Goal: Transaction & Acquisition: Purchase product/service

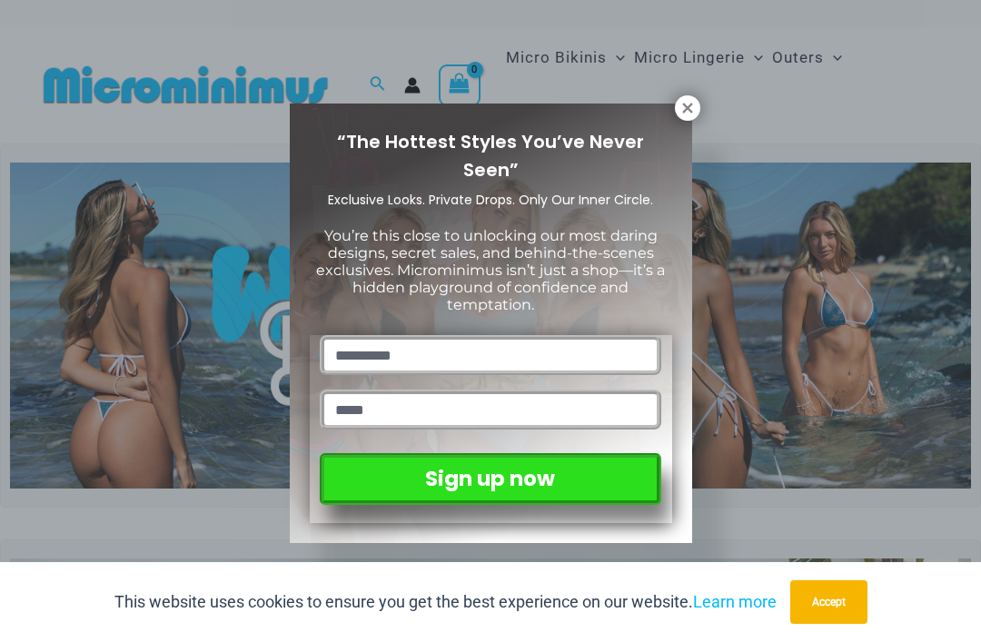
click at [684, 114] on icon at bounding box center [688, 108] width 16 height 16
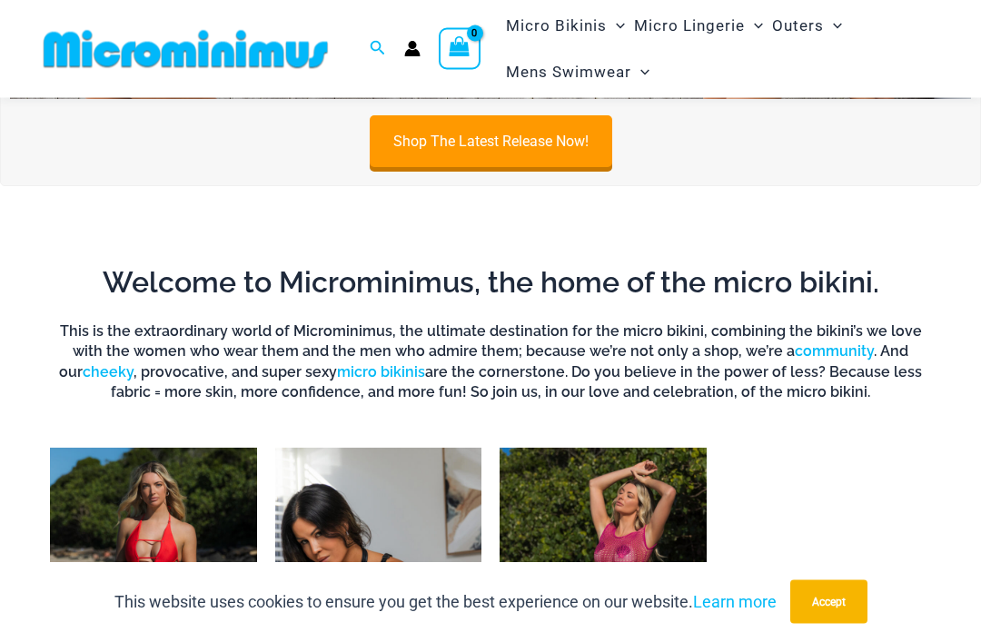
scroll to position [769, 0]
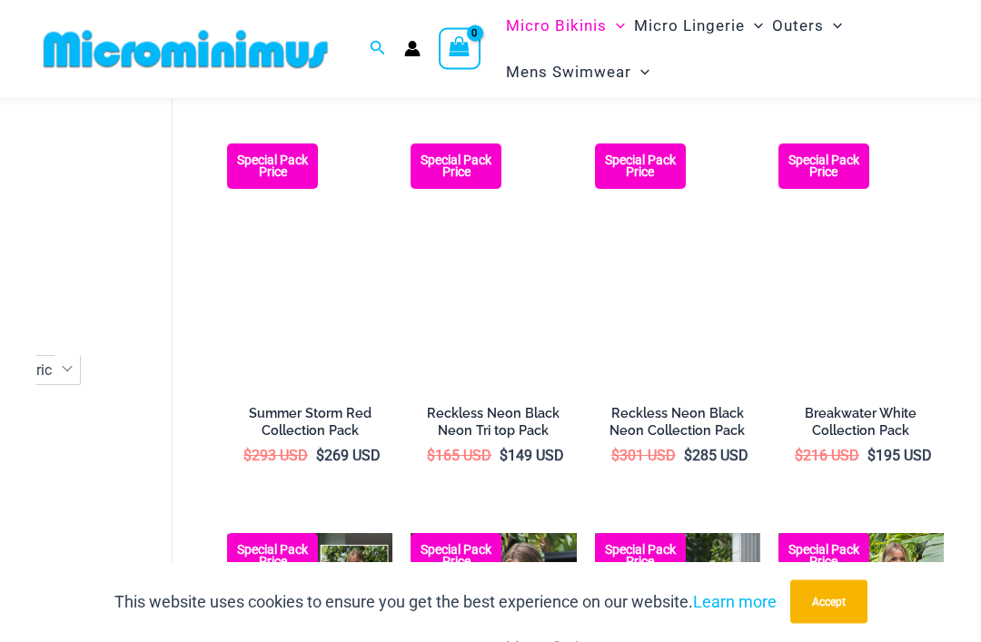
scroll to position [866, 0]
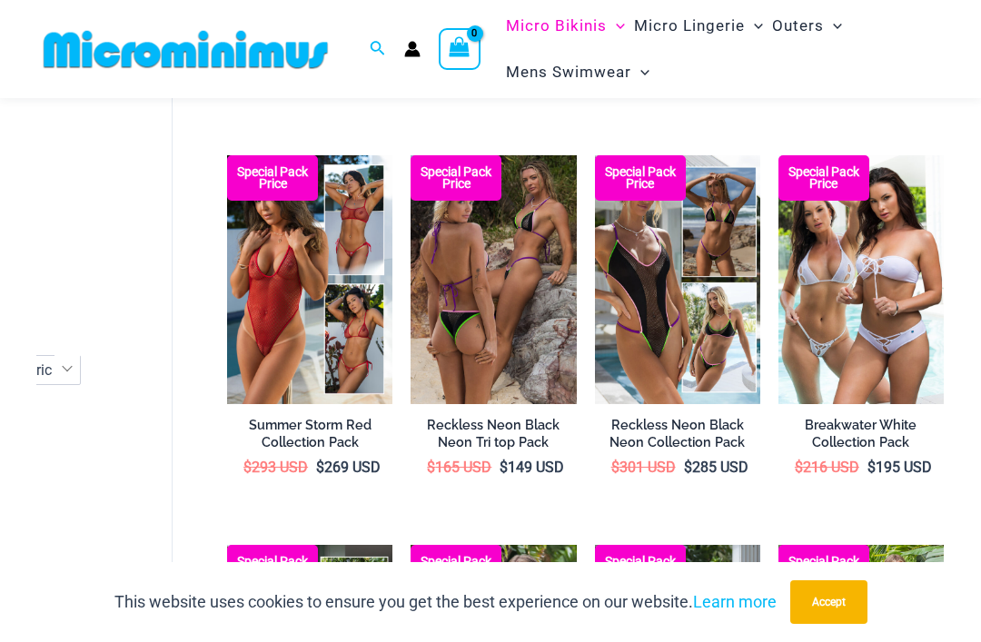
click at [227, 155] on img at bounding box center [227, 155] width 0 height 0
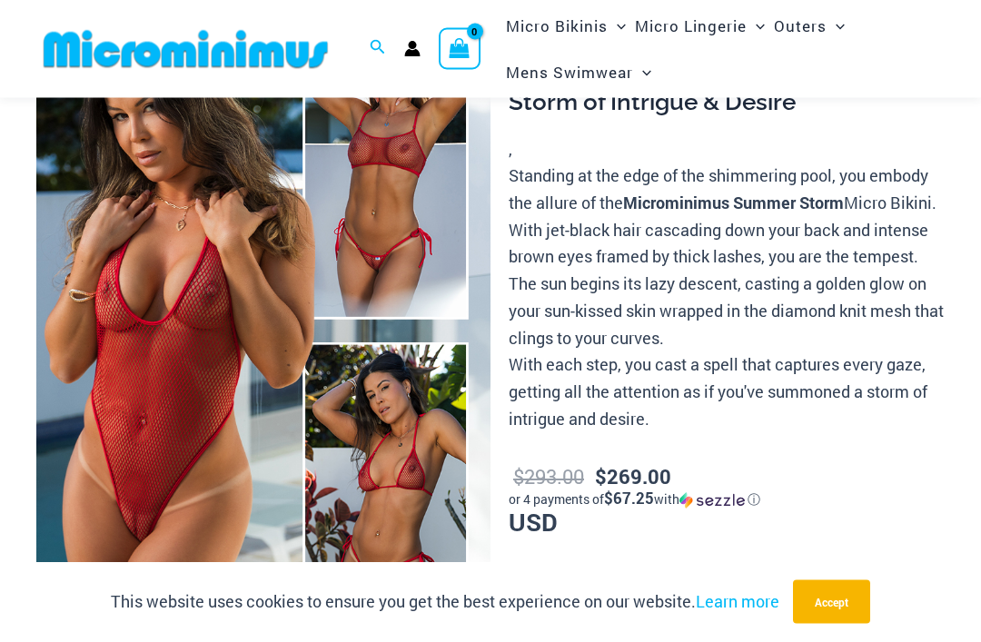
scroll to position [163, 0]
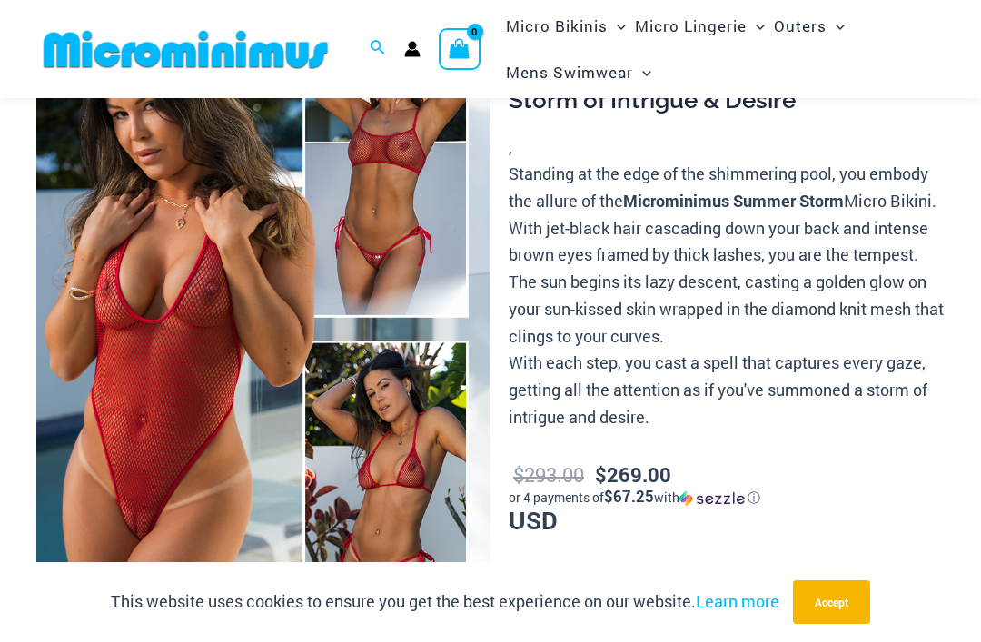
click at [115, 386] on img at bounding box center [263, 329] width 454 height 681
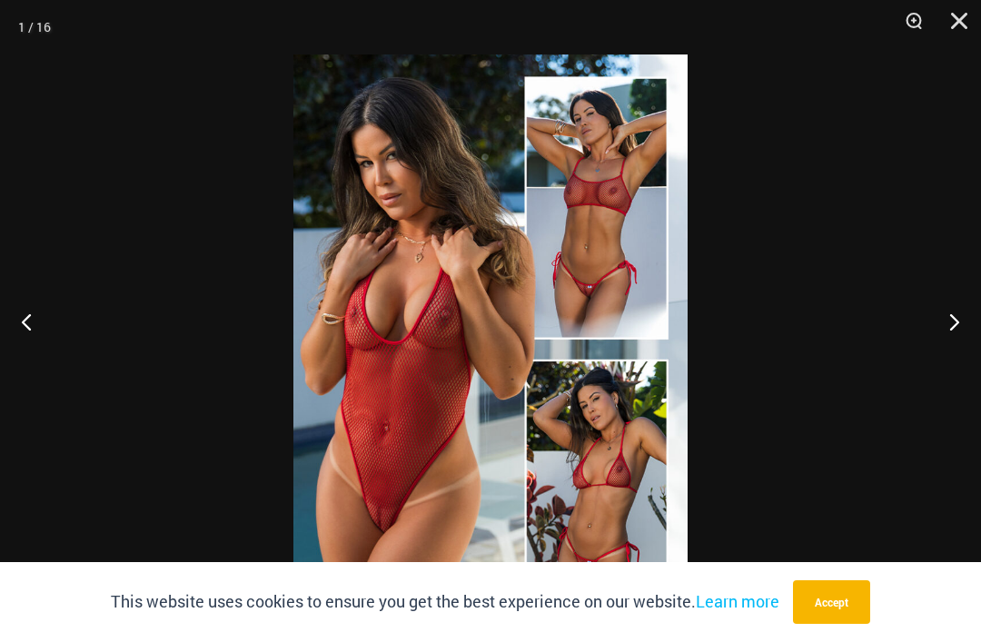
click at [345, 395] on img at bounding box center [490, 350] width 394 height 591
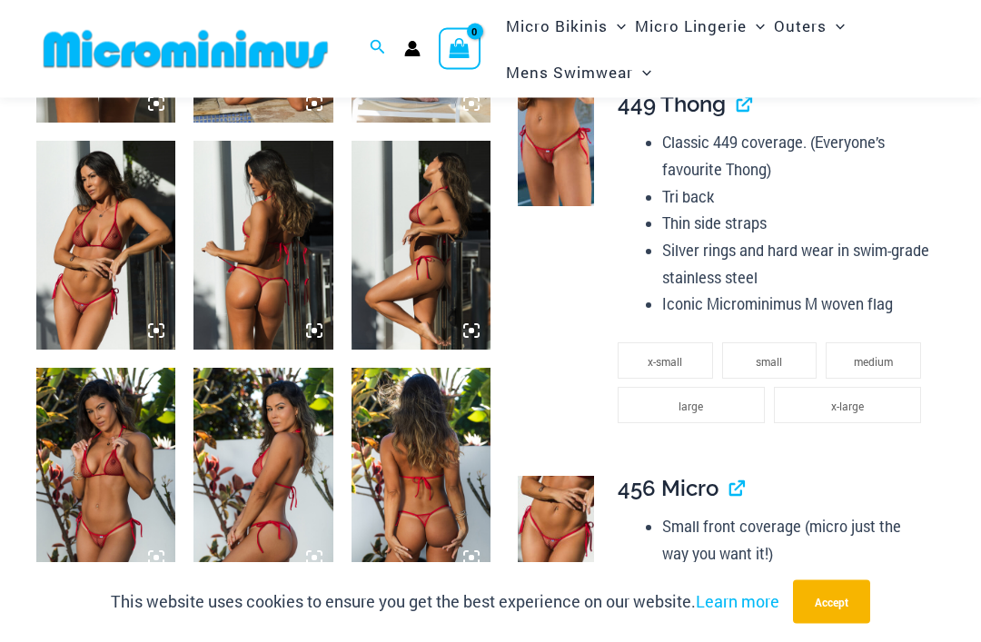
scroll to position [1392, 0]
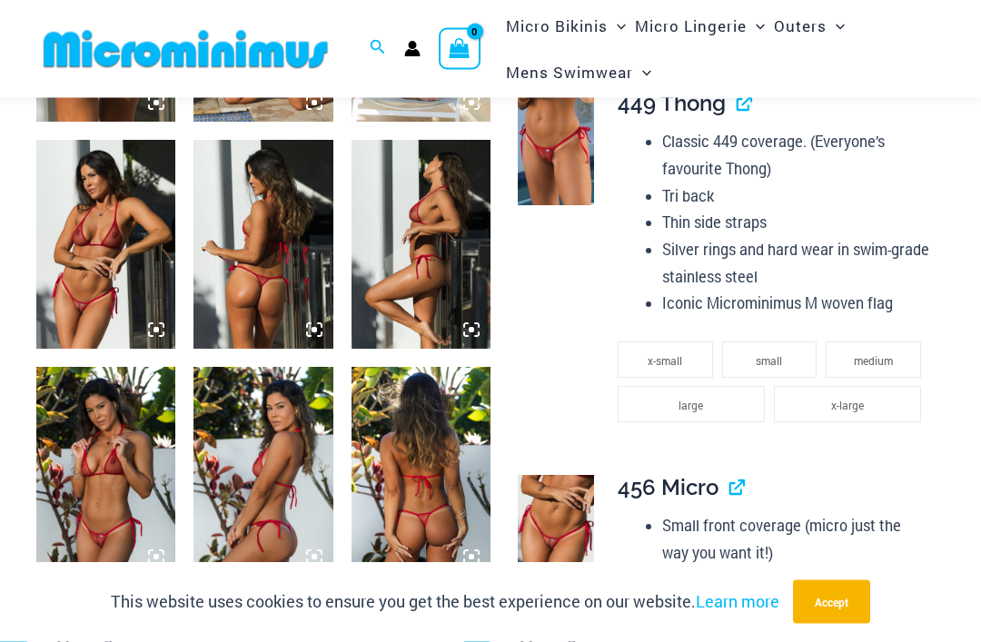
click at [73, 301] on img at bounding box center [105, 245] width 139 height 209
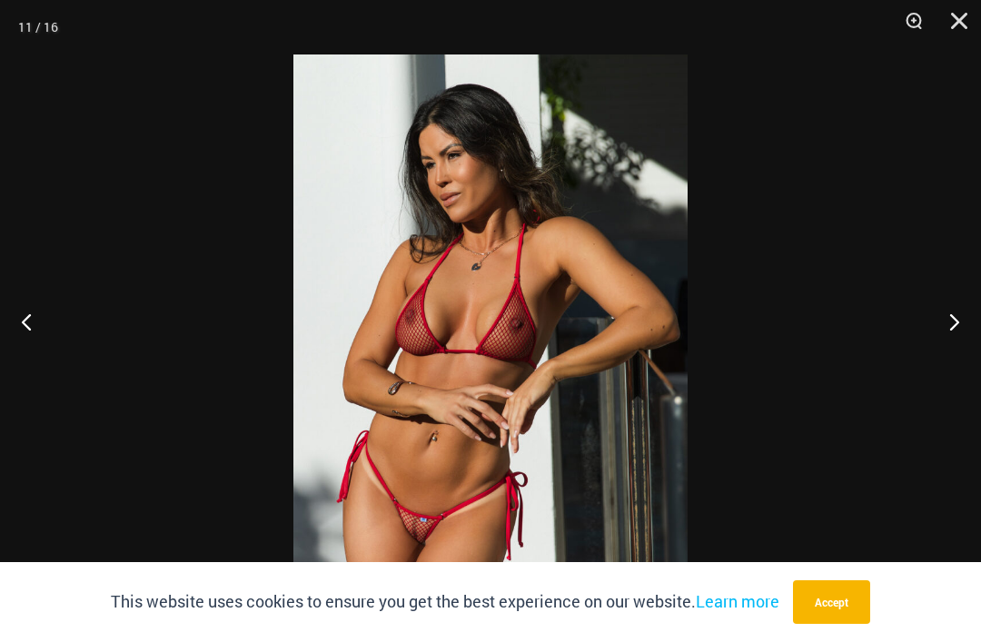
click at [964, 24] on button "Close" at bounding box center [952, 27] width 45 height 55
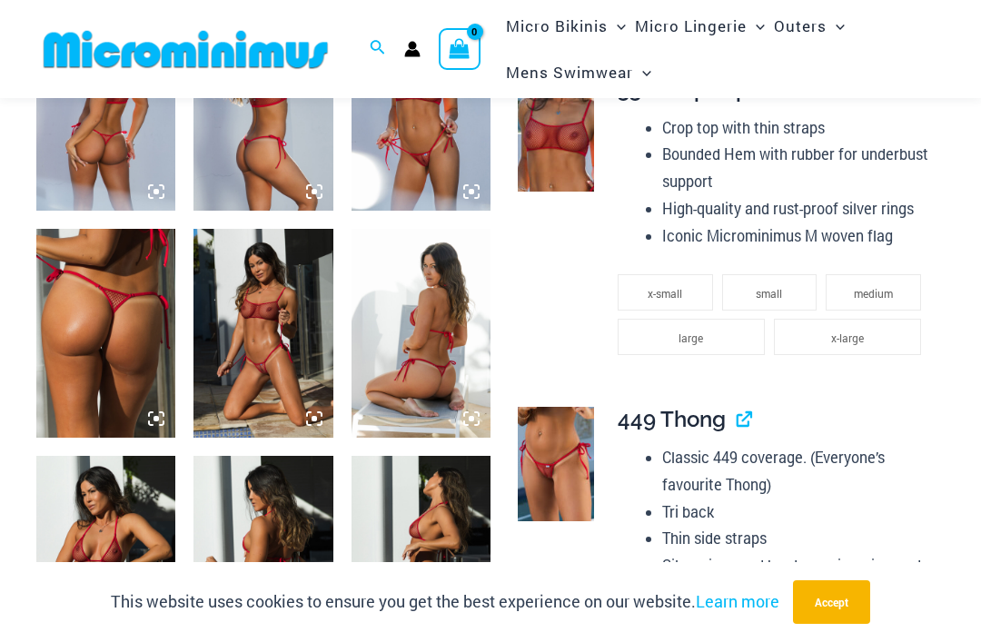
scroll to position [1035, 0]
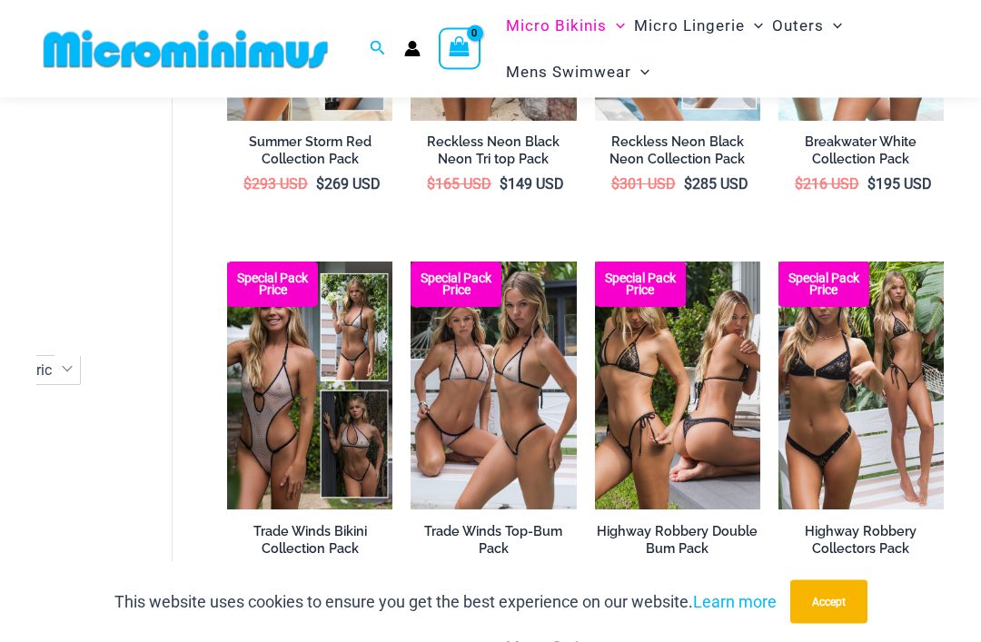
scroll to position [1149, 0]
click at [227, 262] on img at bounding box center [227, 262] width 0 height 0
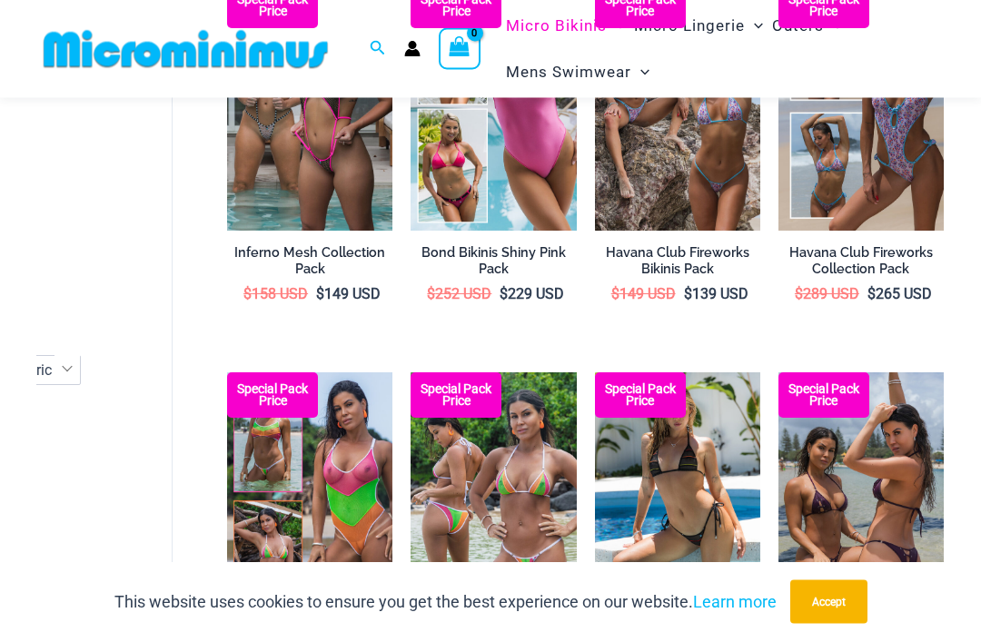
scroll to position [1819, 0]
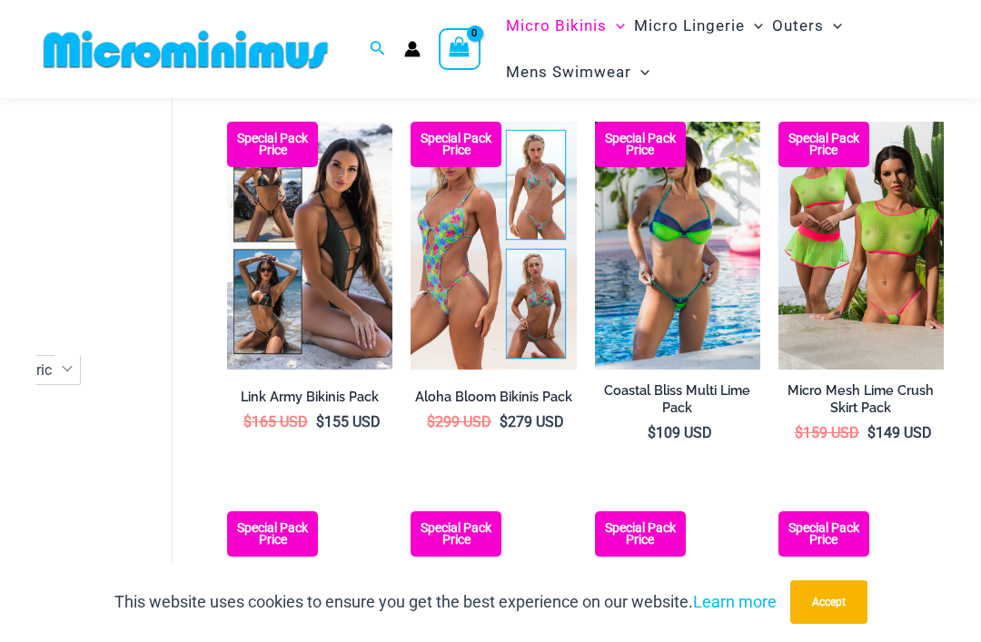
scroll to position [2454, 0]
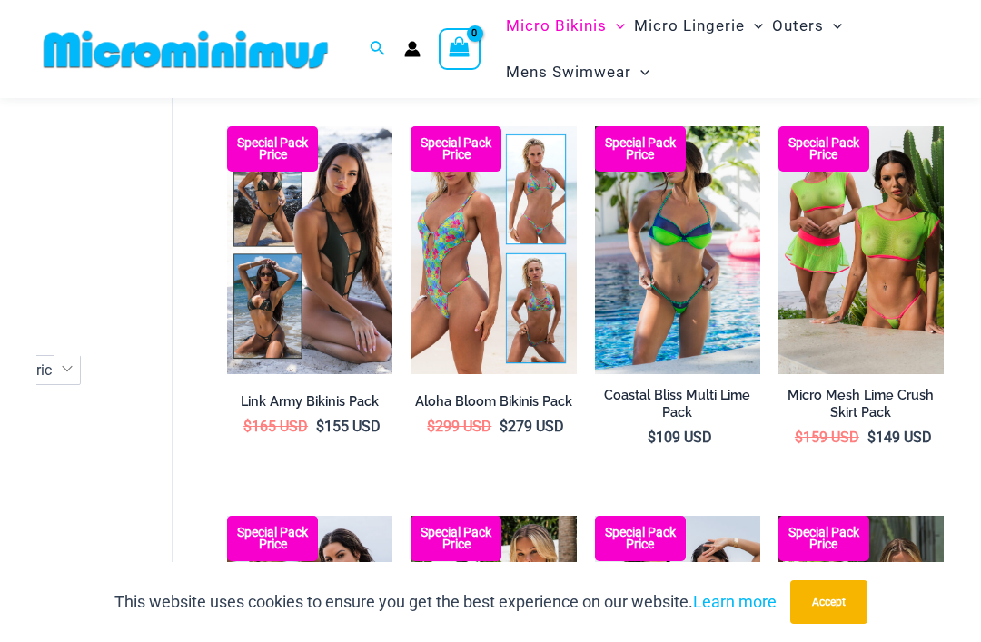
click at [779, 126] on img at bounding box center [779, 126] width 0 height 0
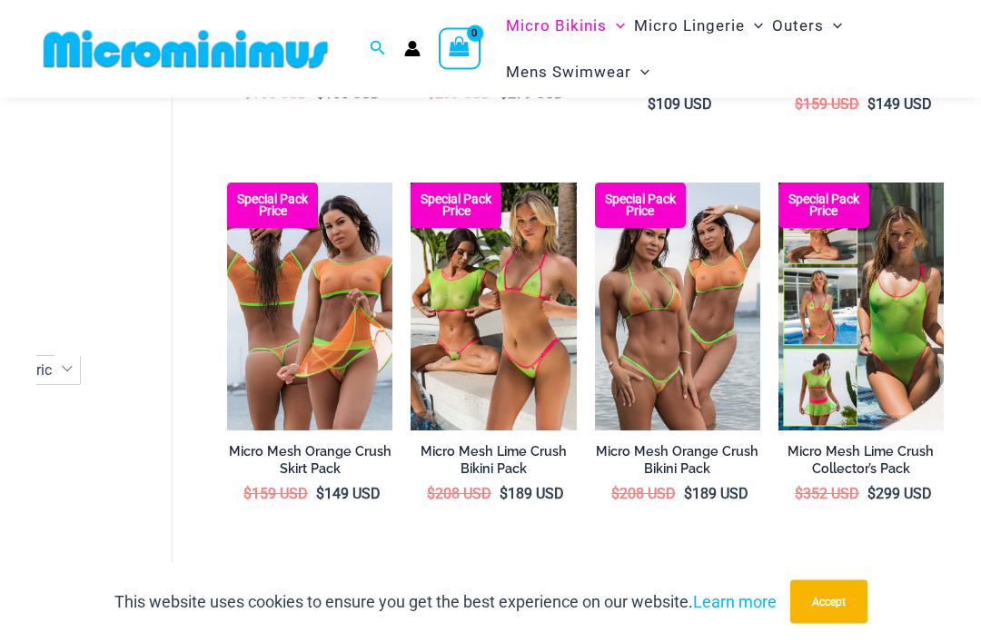
scroll to position [2788, 0]
click at [227, 183] on img at bounding box center [227, 183] width 0 height 0
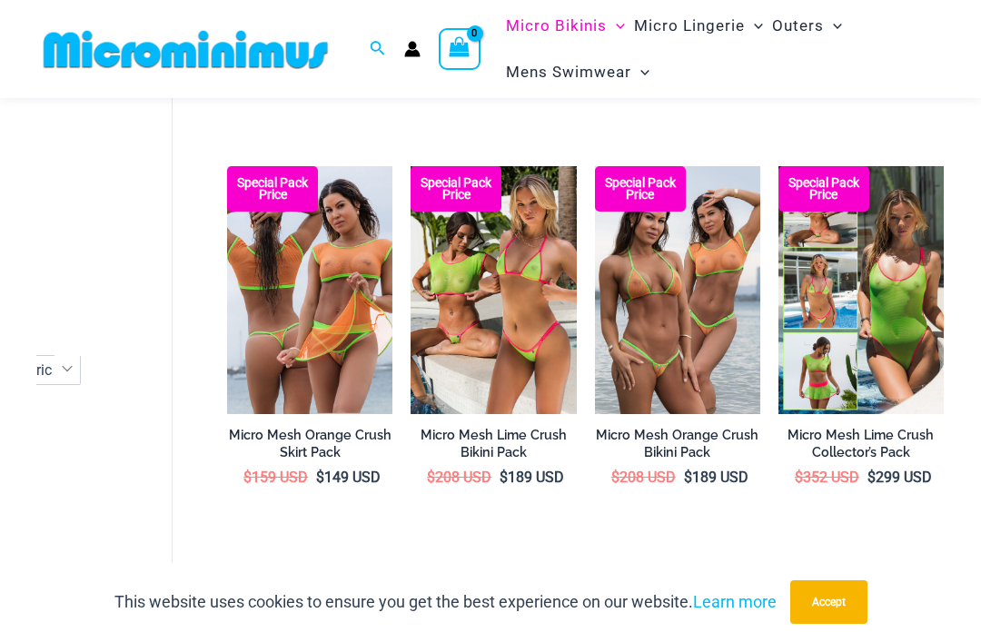
scroll to position [2802, 0]
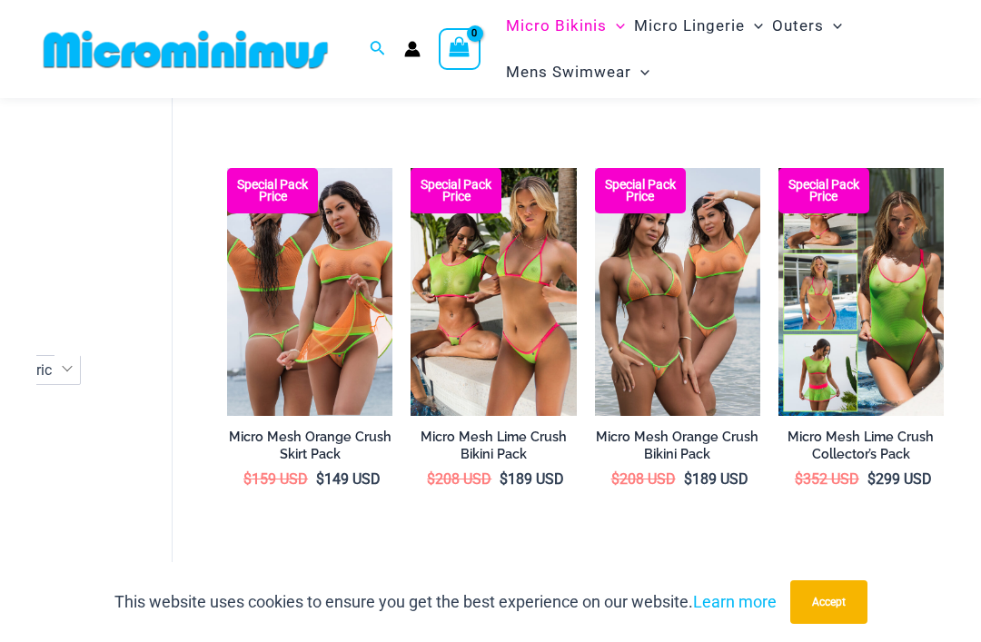
click at [310, 574] on link "2" at bounding box center [297, 594] width 41 height 41
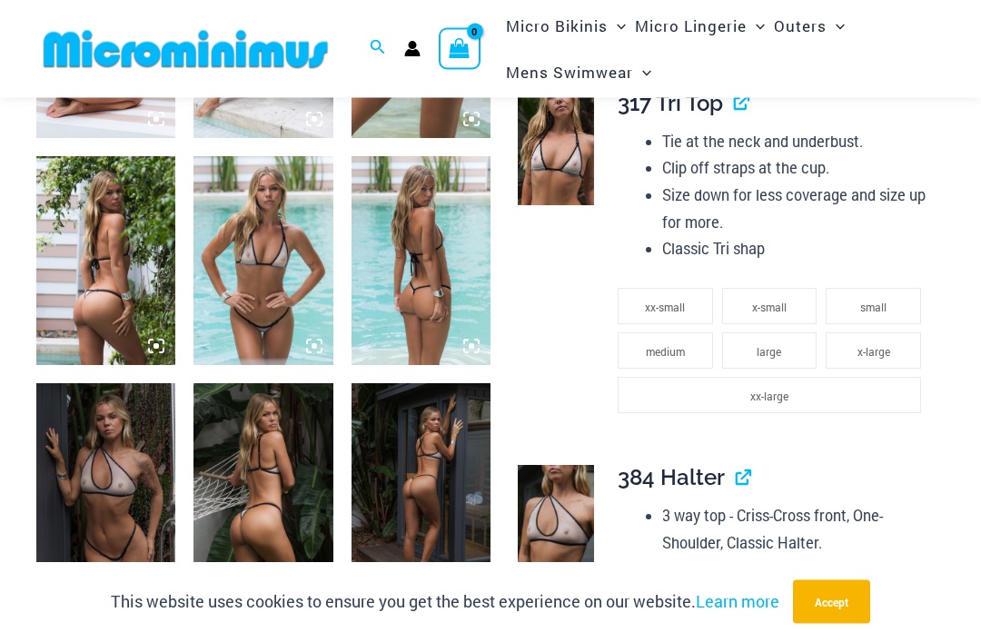
scroll to position [857, 0]
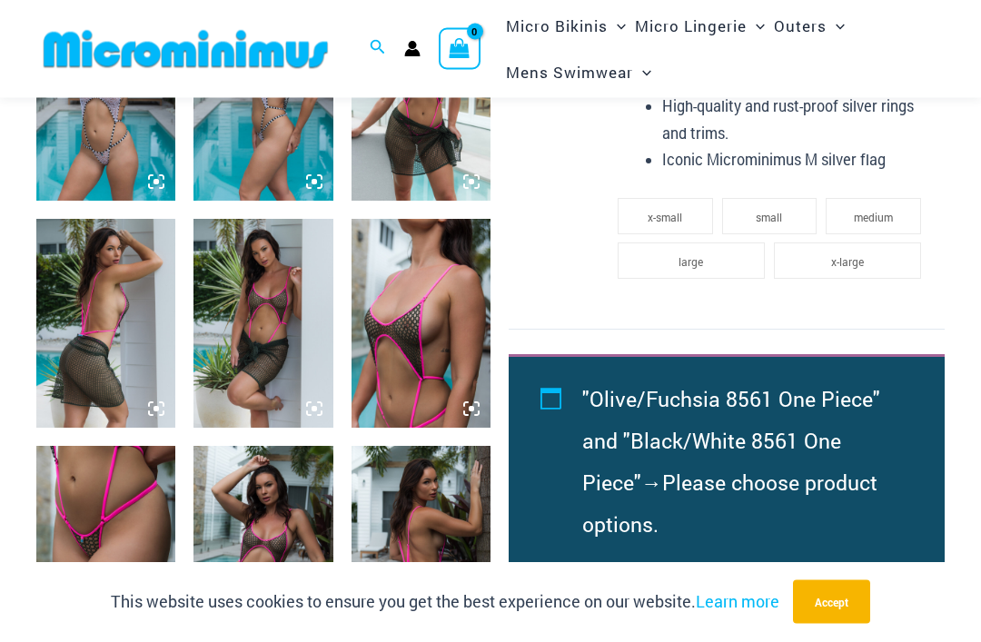
scroll to position [1297, 0]
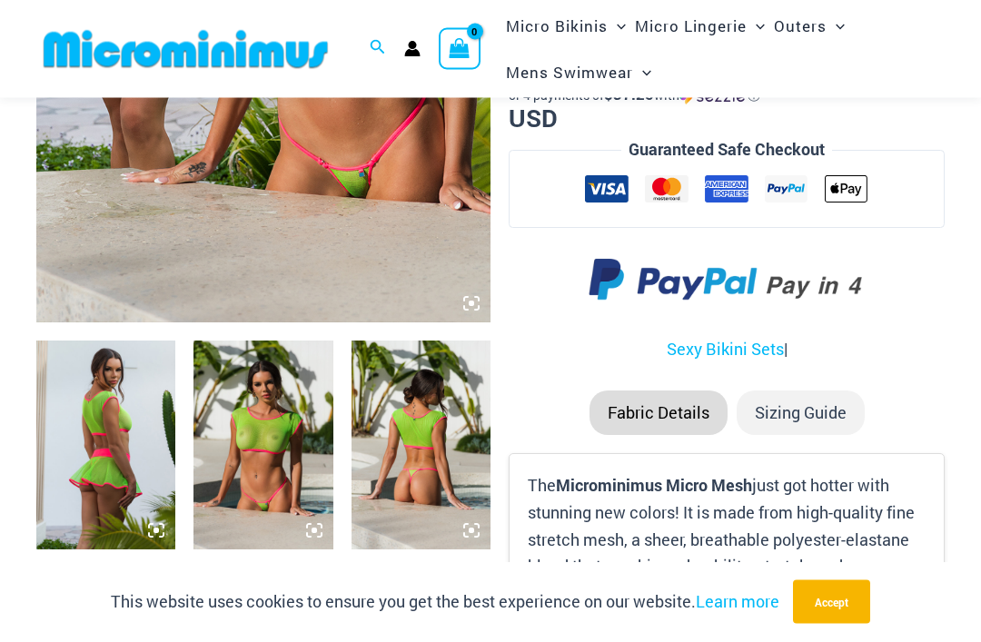
scroll to position [495, 0]
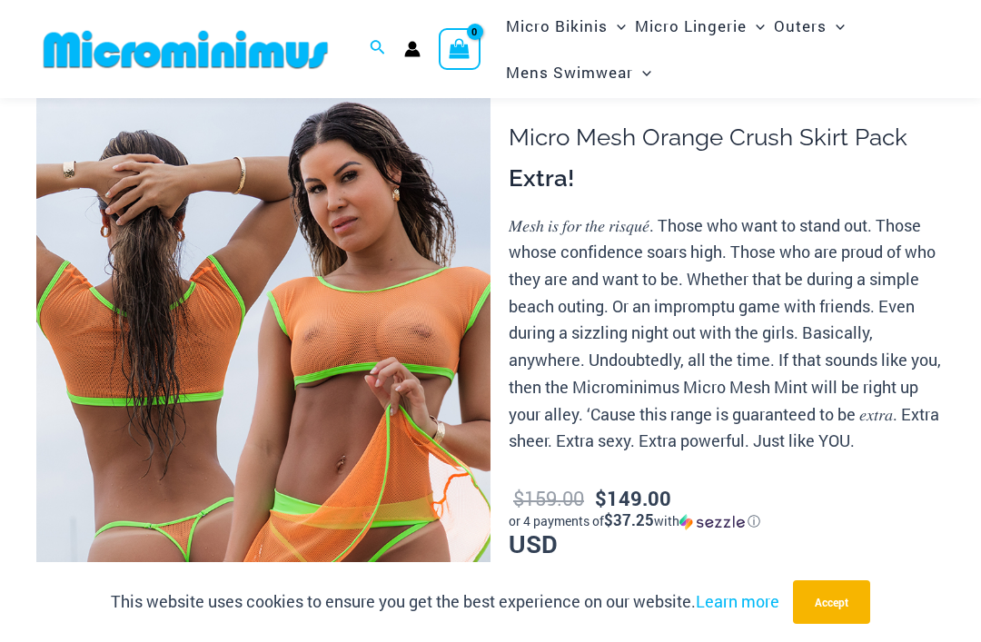
scroll to position [75, 0]
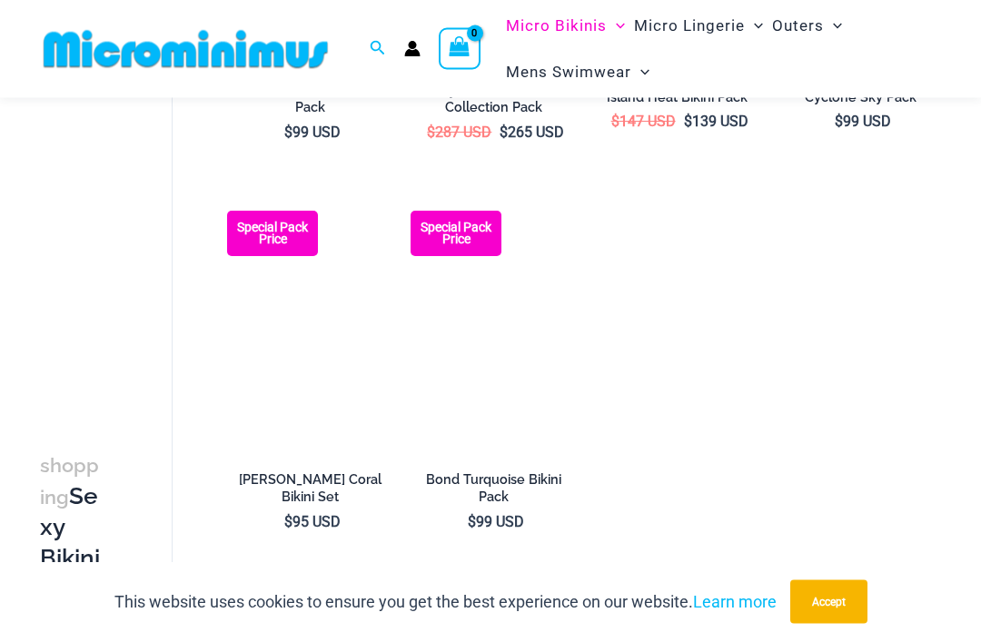
scroll to position [2321, 0]
